Goal: Task Accomplishment & Management: Manage account settings

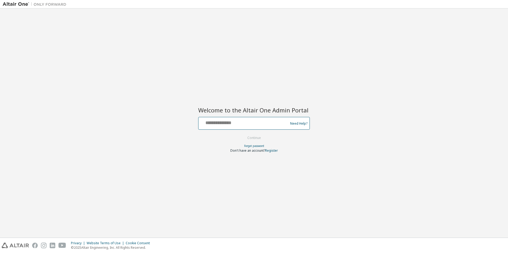
click at [257, 122] on input "text" at bounding box center [243, 122] width 87 height 8
paste input "**********"
type input "**********"
click at [145, 78] on div "**********" at bounding box center [254, 123] width 502 height 224
click at [251, 138] on button "Continue" at bounding box center [254, 138] width 25 height 8
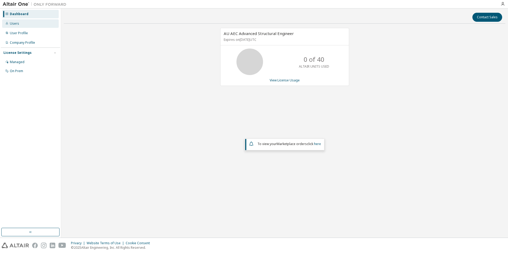
click at [33, 24] on div "Users" at bounding box center [30, 23] width 57 height 8
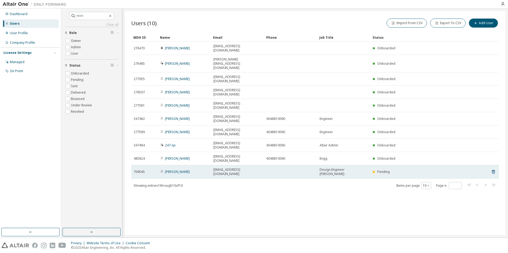
click at [384, 170] on span "Pending" at bounding box center [383, 172] width 12 height 5
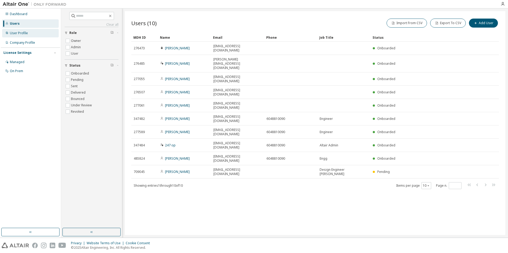
click at [34, 35] on div "User Profile" at bounding box center [30, 33] width 57 height 8
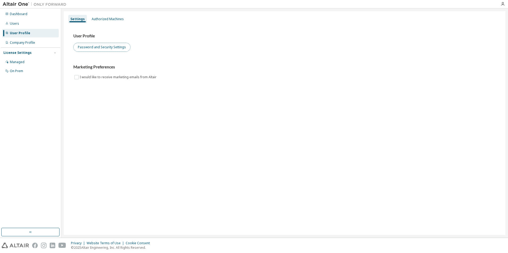
click at [115, 48] on button "Password and Security Settings" at bounding box center [101, 47] width 57 height 9
click at [26, 19] on div "Users" at bounding box center [30, 23] width 57 height 8
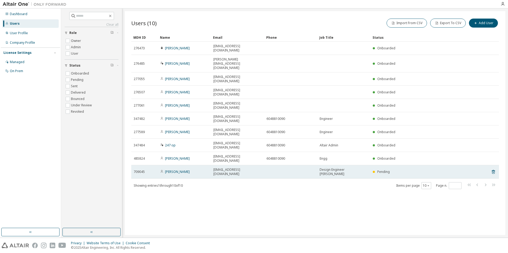
click at [393, 170] on div "Pending" at bounding box center [421, 172] width 98 height 4
click at [174, 170] on link "Niknaz Hasani" at bounding box center [177, 172] width 25 height 5
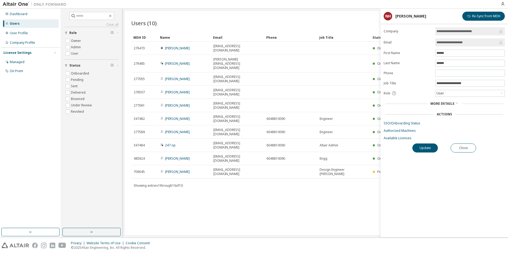
click at [449, 104] on span "More Details" at bounding box center [442, 103] width 24 height 5
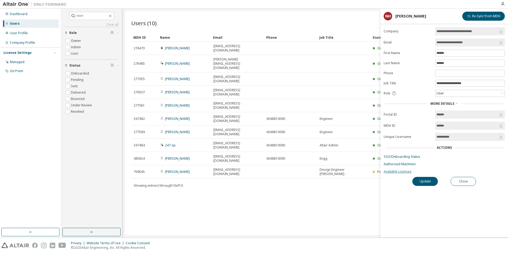
click at [398, 173] on link "Available Licenses" at bounding box center [443, 172] width 121 height 4
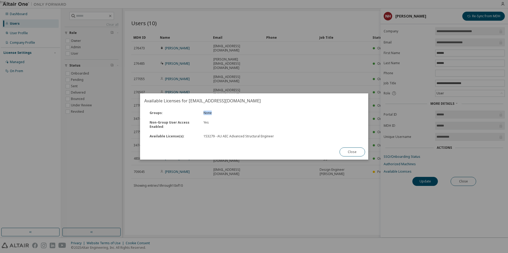
drag, startPoint x: 210, startPoint y: 113, endPoint x: 225, endPoint y: 113, distance: 14.6
click at [225, 113] on div "Groups : None" at bounding box center [254, 113] width 221 height 10
drag, startPoint x: 225, startPoint y: 113, endPoint x: 204, endPoint y: 137, distance: 31.4
click at [204, 137] on div "153279 - AU AEC Advanced Structural Engineer" at bounding box center [240, 136] width 74 height 4
drag, startPoint x: 212, startPoint y: 136, endPoint x: 277, endPoint y: 140, distance: 64.6
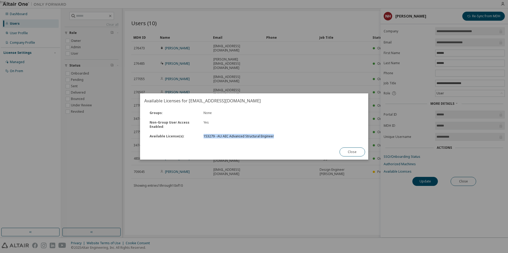
click at [277, 140] on div "Available License(s) : 153279 - AU AEC Advanced Structural Engineer" at bounding box center [254, 137] width 221 height 10
drag, startPoint x: 277, startPoint y: 140, endPoint x: 273, endPoint y: 152, distance: 12.2
click at [273, 152] on div "Available Licenses for nhasani@novapole.com Groups : None Non-Group User Access…" at bounding box center [254, 126] width 228 height 66
click at [358, 152] on button "Close" at bounding box center [351, 152] width 25 height 9
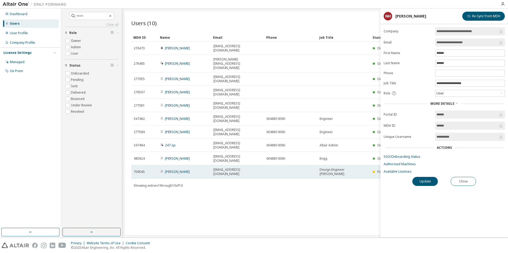
click at [294, 165] on td at bounding box center [290, 171] width 53 height 13
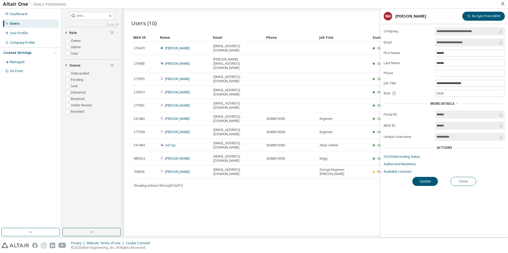
click at [453, 104] on span "More Details" at bounding box center [442, 103] width 24 height 5
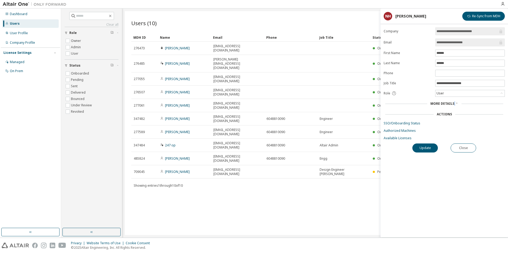
click at [453, 104] on span "More Details" at bounding box center [442, 103] width 24 height 5
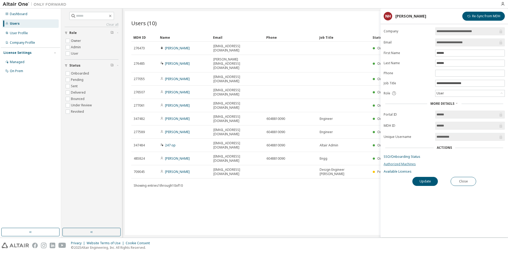
click at [408, 163] on link "Authorized Machines" at bounding box center [443, 164] width 121 height 4
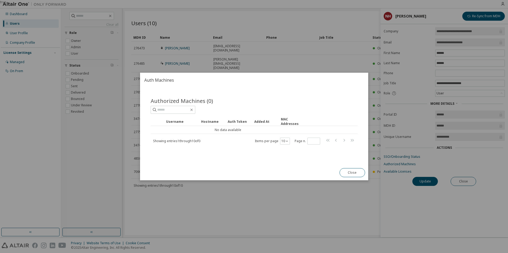
click at [353, 173] on button "Close" at bounding box center [351, 172] width 25 height 9
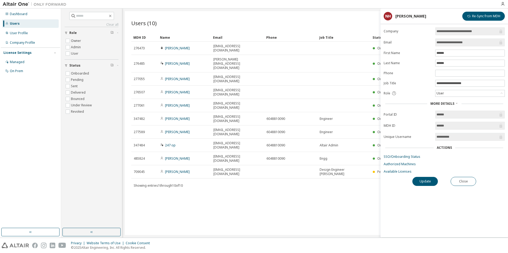
drag, startPoint x: 473, startPoint y: 43, endPoint x: 433, endPoint y: 41, distance: 39.6
click at [433, 41] on form "**********" at bounding box center [443, 100] width 121 height 147
click at [292, 168] on div "Users (10) Import From CSV Export To CSV Add User Clear Load Save Save As Field…" at bounding box center [315, 123] width 380 height 224
click at [410, 158] on link "SSO/Onboarding Status" at bounding box center [443, 157] width 121 height 4
